Goal: Task Accomplishment & Management: Use online tool/utility

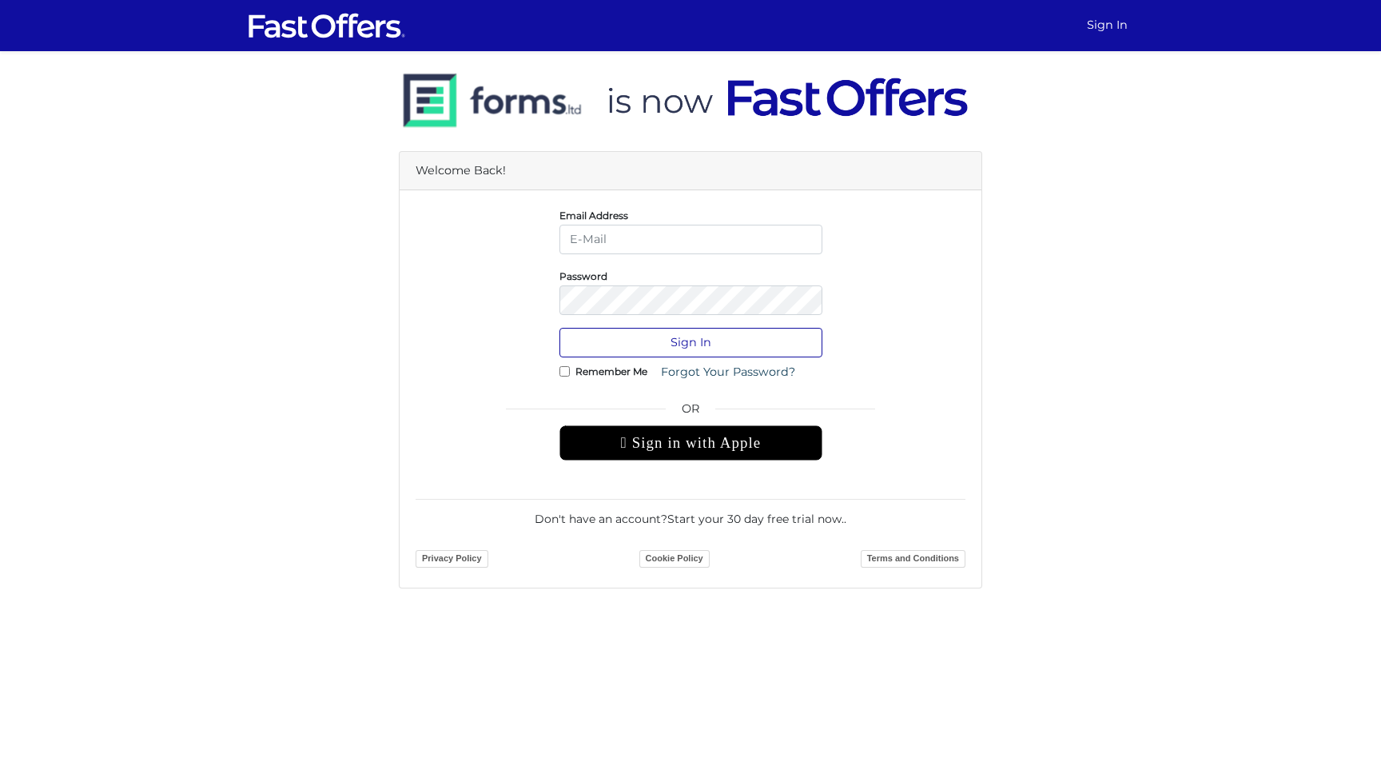
type input "alyssachin@royallepage.ca"
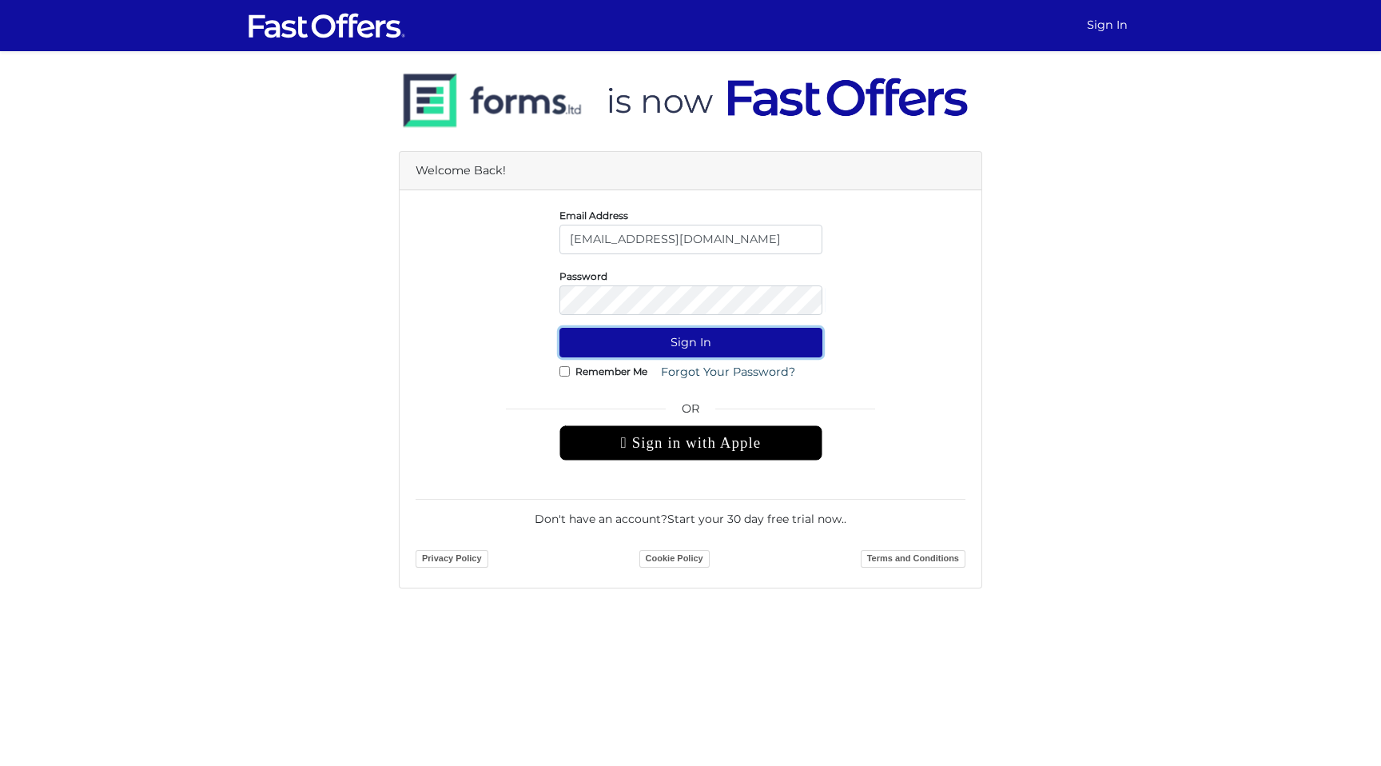
click at [654, 338] on button "Sign In" at bounding box center [691, 343] width 263 height 30
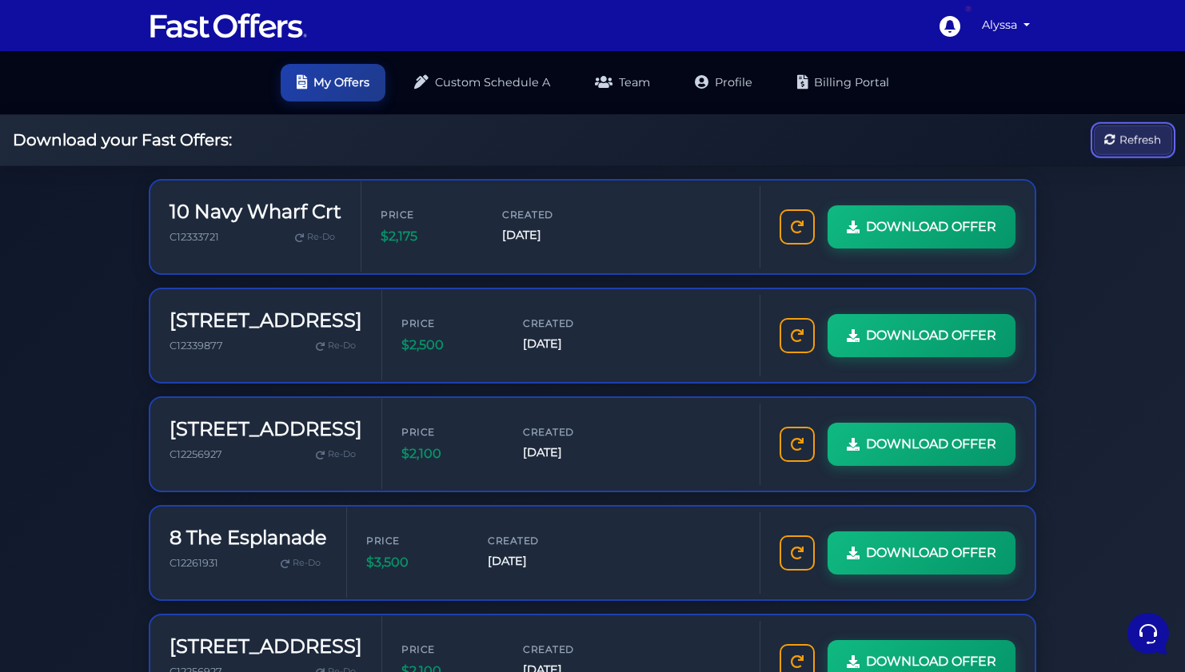
click at [1119, 149] on span "Refresh" at bounding box center [1140, 140] width 42 height 18
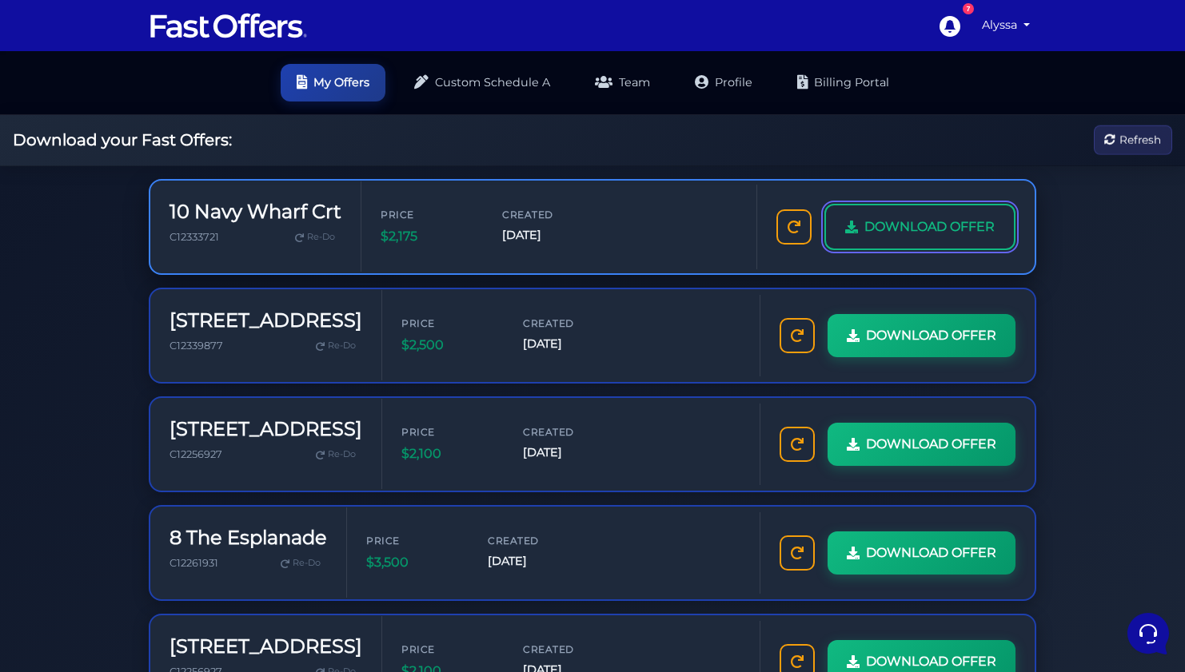
click at [864, 237] on span "DOWNLOAD OFFER" at bounding box center [929, 227] width 130 height 21
